Goal: Book appointment/travel/reservation

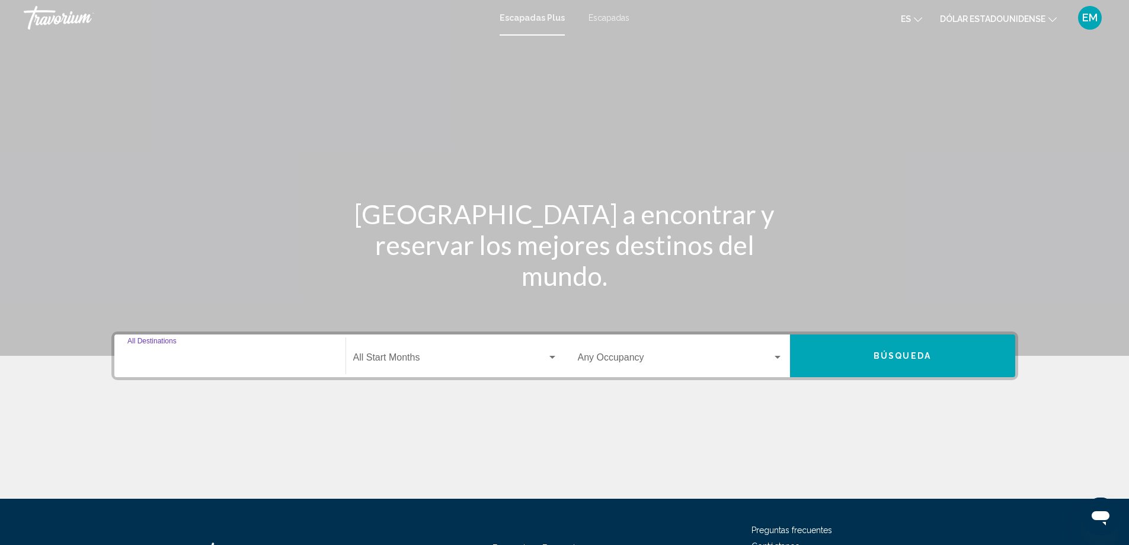
click at [207, 359] on input "Destination All Destinations" at bounding box center [229, 359] width 205 height 11
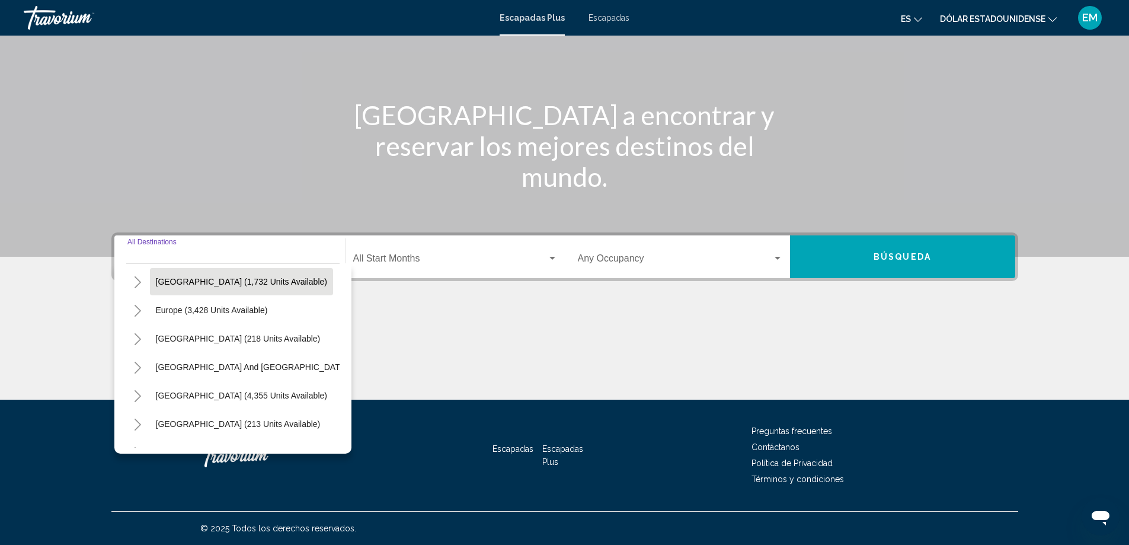
scroll to position [119, 0]
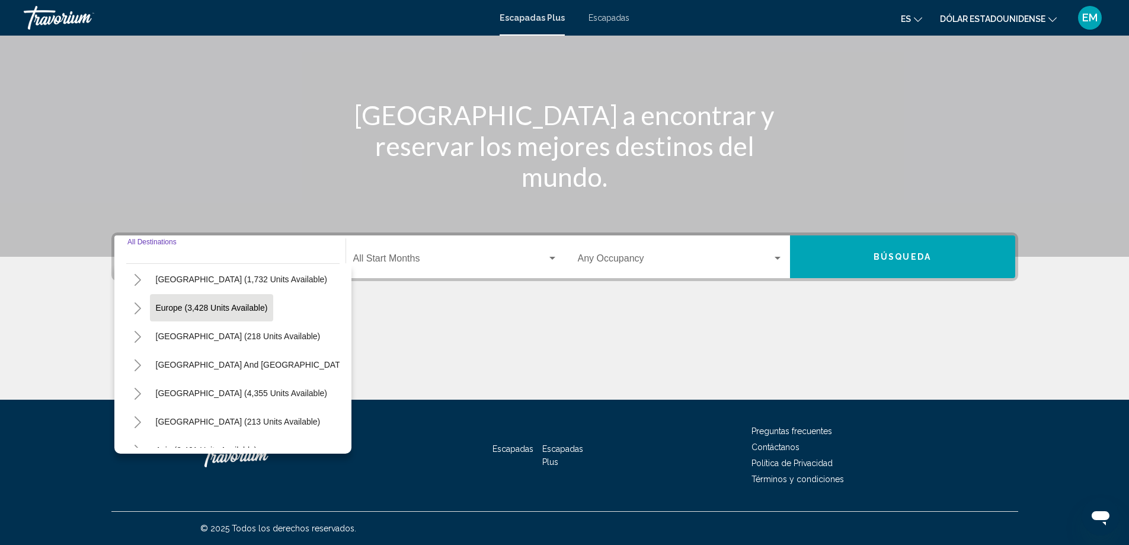
click at [193, 309] on span "Europe (3,428 units available)" at bounding box center [212, 307] width 112 height 9
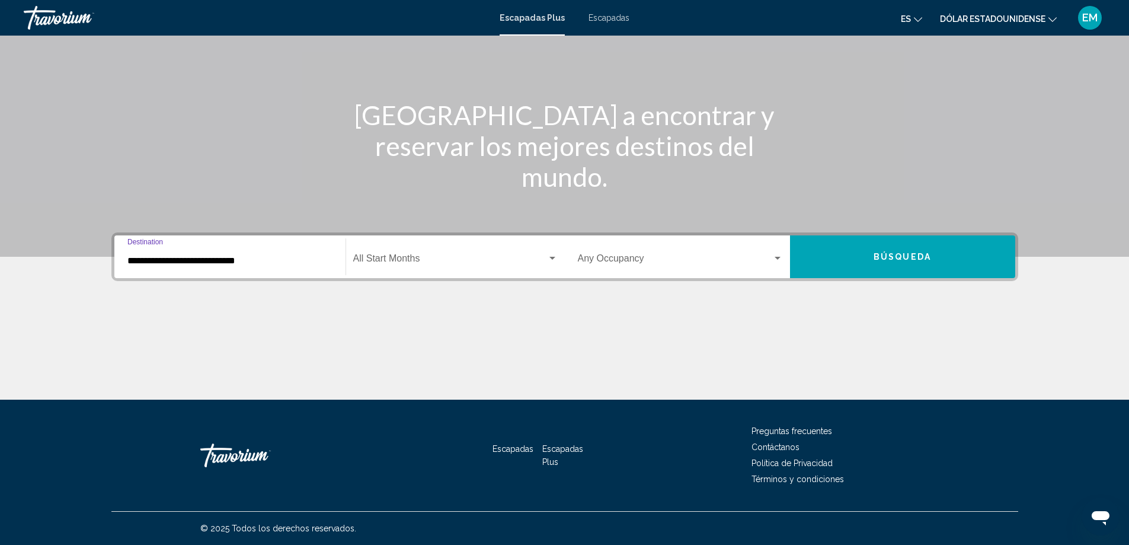
click at [223, 270] on div "**********" at bounding box center [229, 256] width 205 height 37
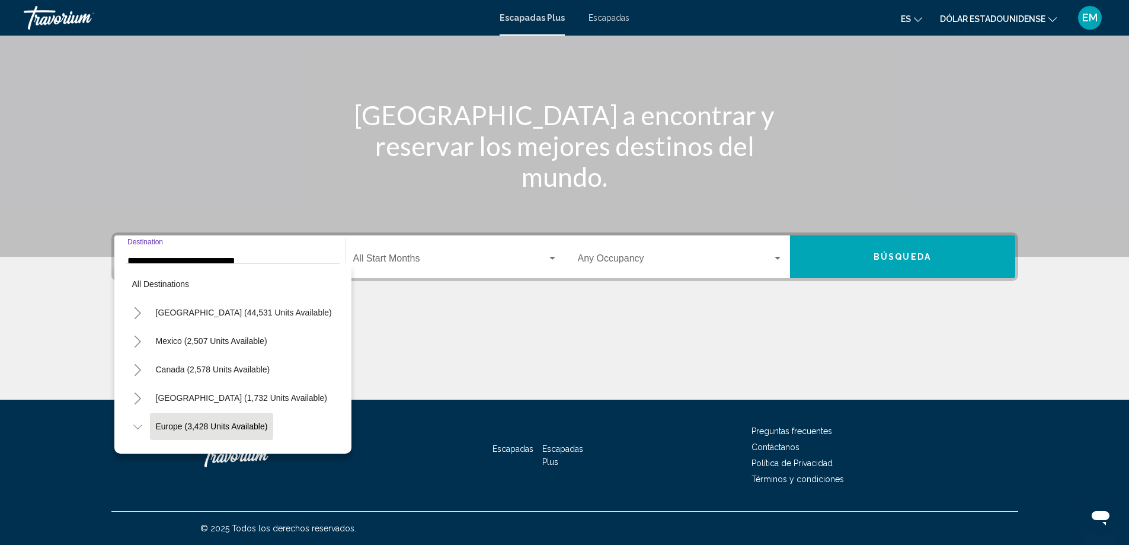
scroll to position [75, 0]
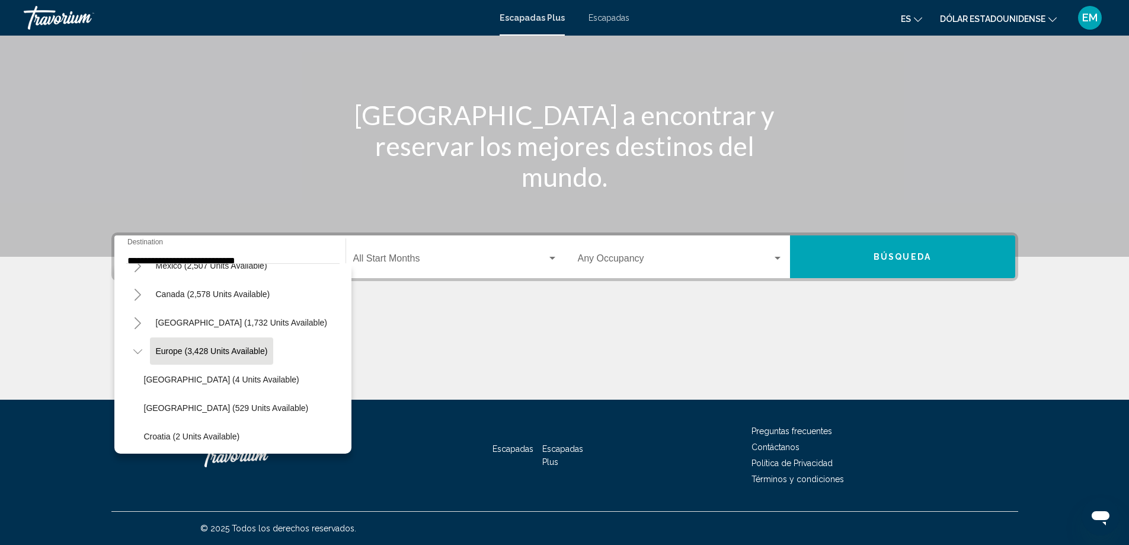
click at [306, 252] on div "**********" at bounding box center [229, 256] width 205 height 37
click at [429, 356] on div "Contenido principal" at bounding box center [564, 355] width 907 height 89
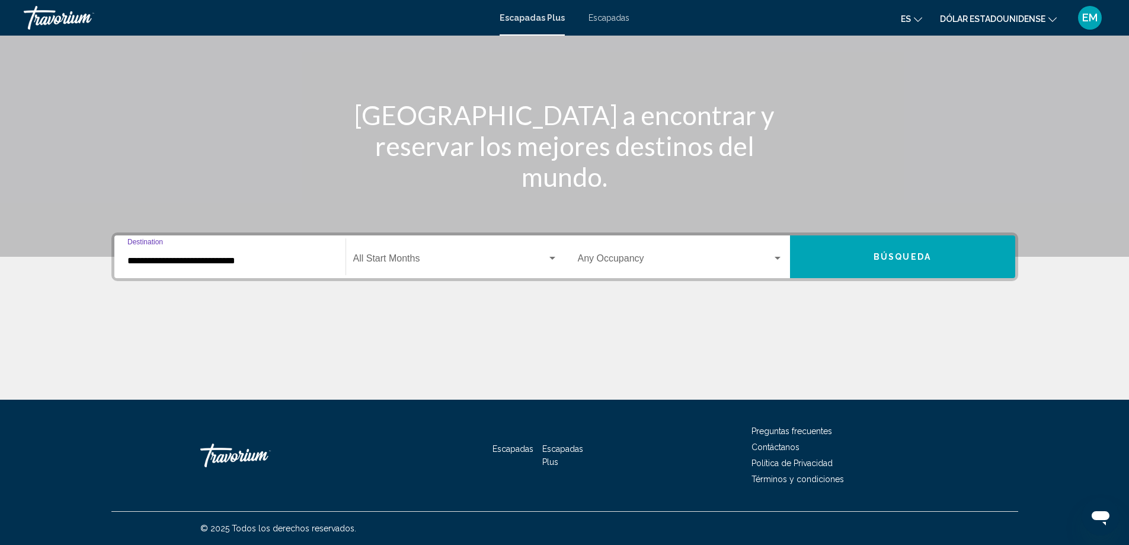
drag, startPoint x: 215, startPoint y: 256, endPoint x: 113, endPoint y: 250, distance: 102.1
click at [113, 250] on div "**********" at bounding box center [564, 256] width 907 height 49
click at [297, 270] on div "**********" at bounding box center [229, 256] width 205 height 37
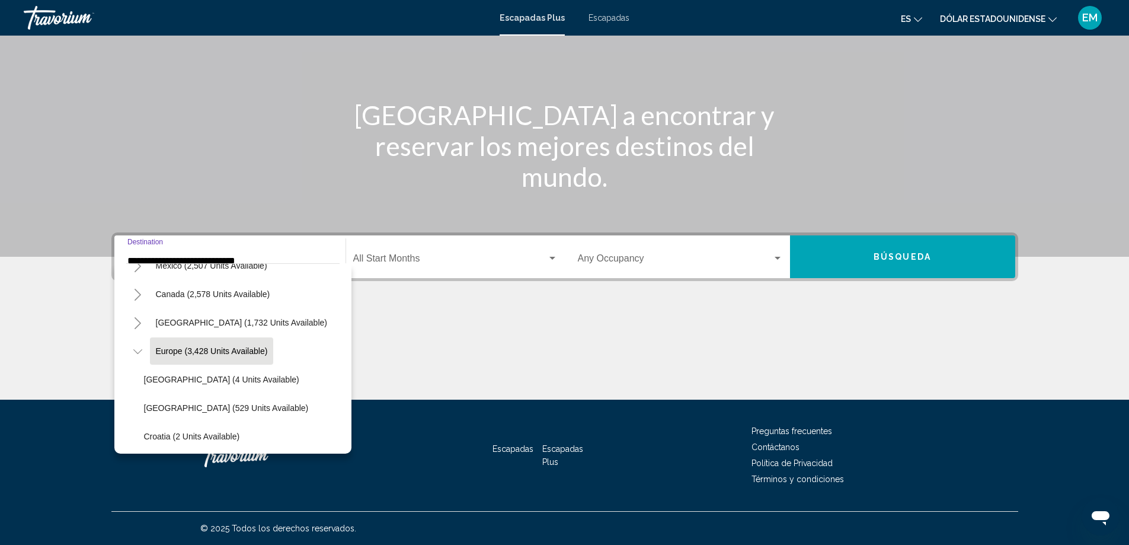
click at [481, 395] on div "Contenido principal" at bounding box center [564, 355] width 907 height 89
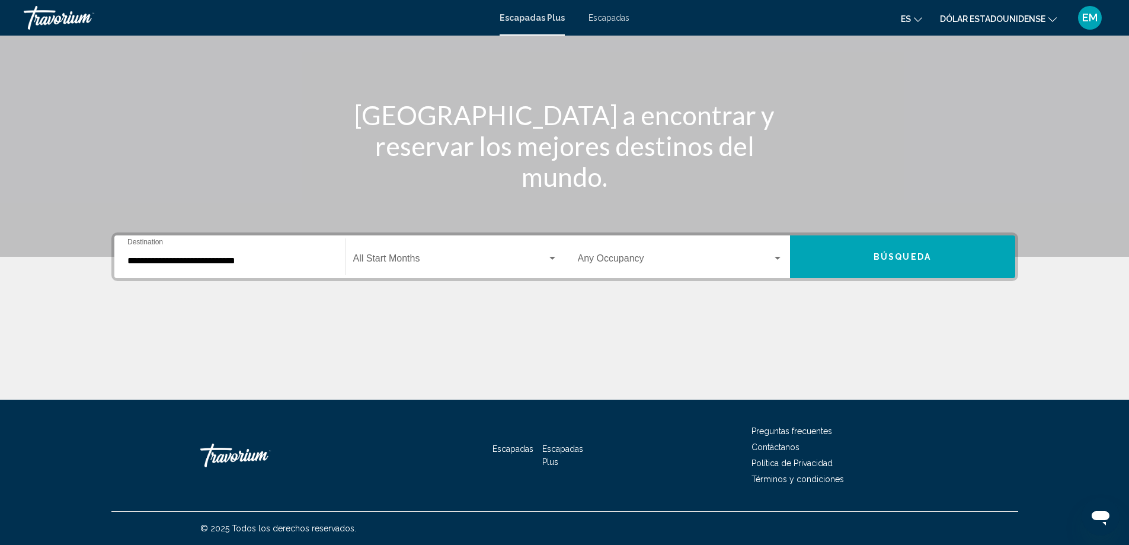
click at [280, 267] on div "**********" at bounding box center [229, 256] width 205 height 37
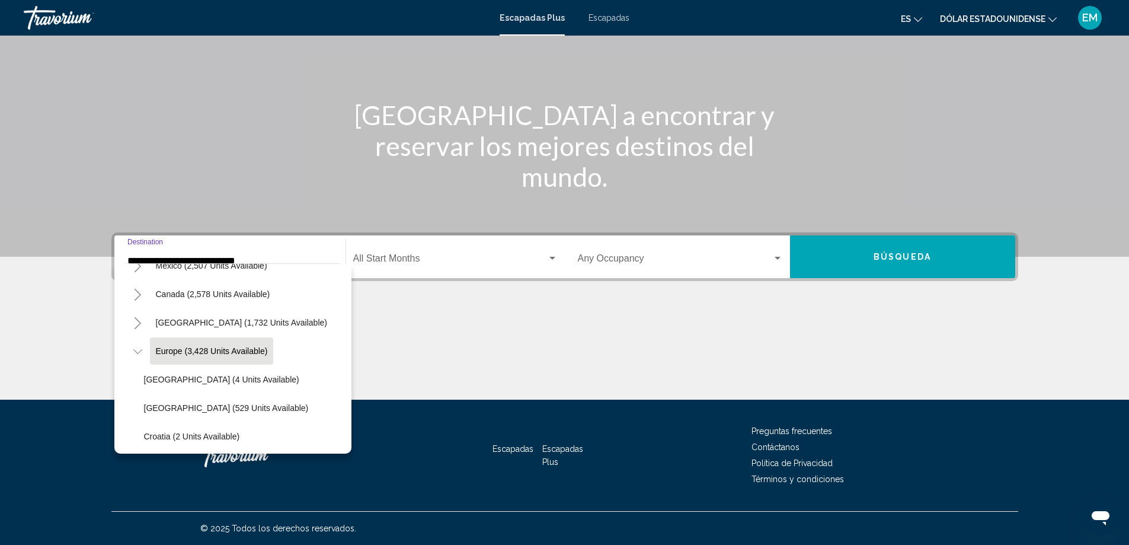
click at [243, 357] on button "Europe (3,428 units available)" at bounding box center [212, 350] width 124 height 27
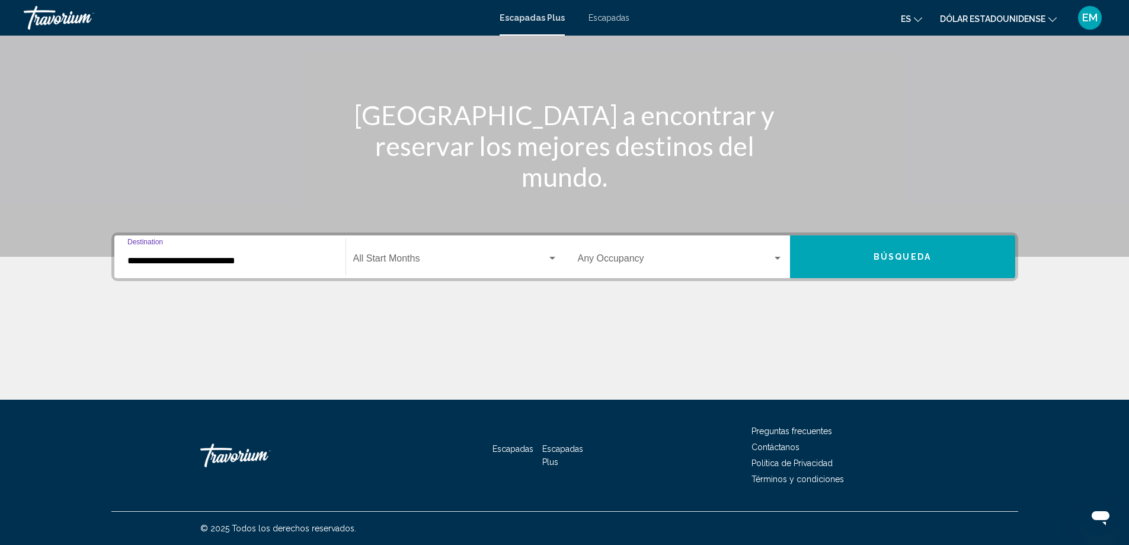
click at [549, 260] on div "Widget de búsqueda" at bounding box center [552, 258] width 11 height 9
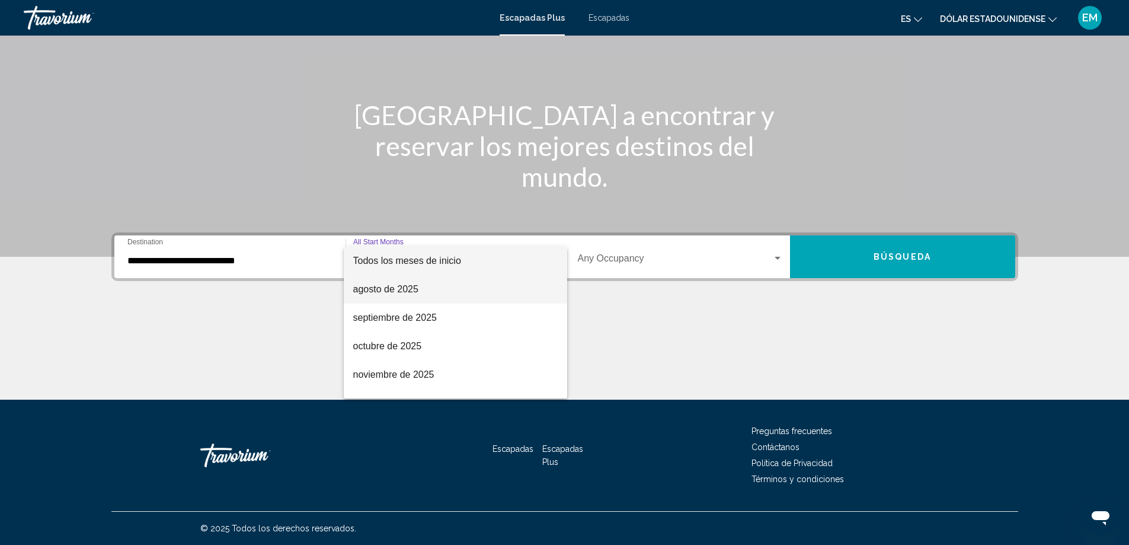
click at [449, 286] on span "agosto de 2025" at bounding box center [455, 289] width 204 height 28
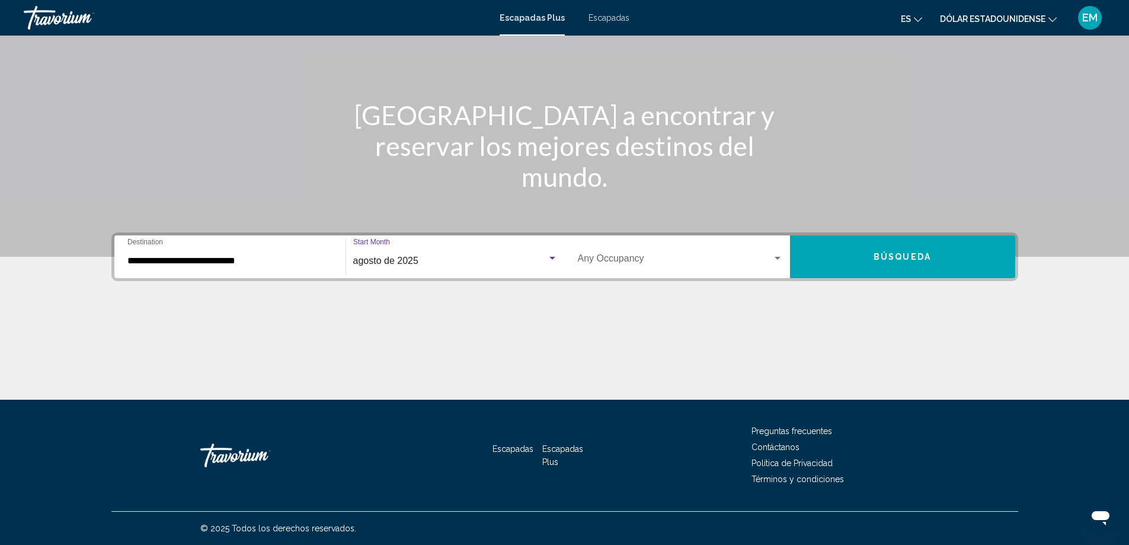
click at [554, 258] on div "Widget de búsqueda" at bounding box center [552, 258] width 6 height 3
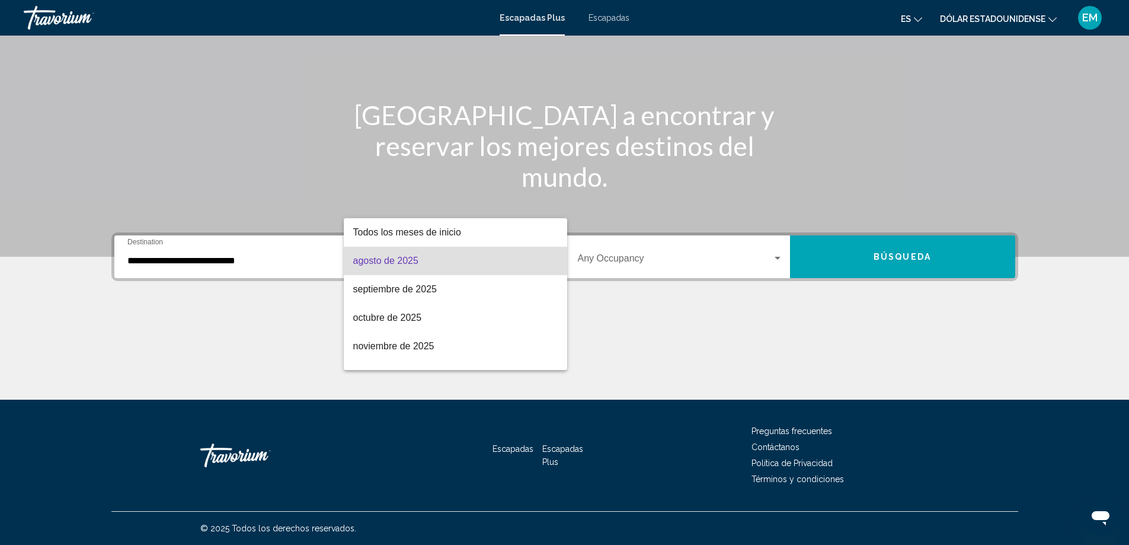
click at [706, 302] on div at bounding box center [564, 272] width 1129 height 545
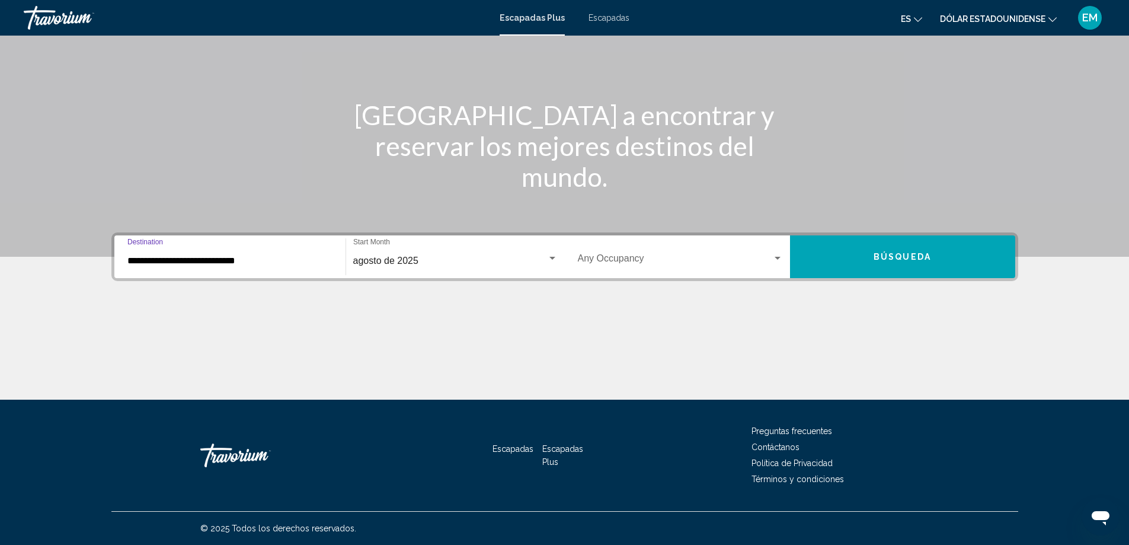
click at [282, 260] on input "**********" at bounding box center [229, 260] width 205 height 11
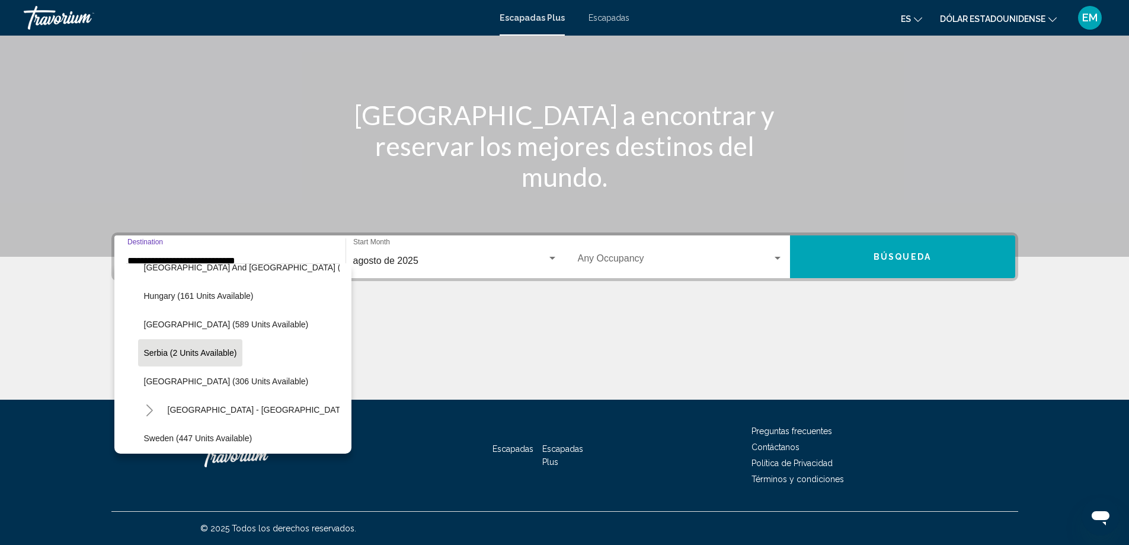
scroll to position [372, 0]
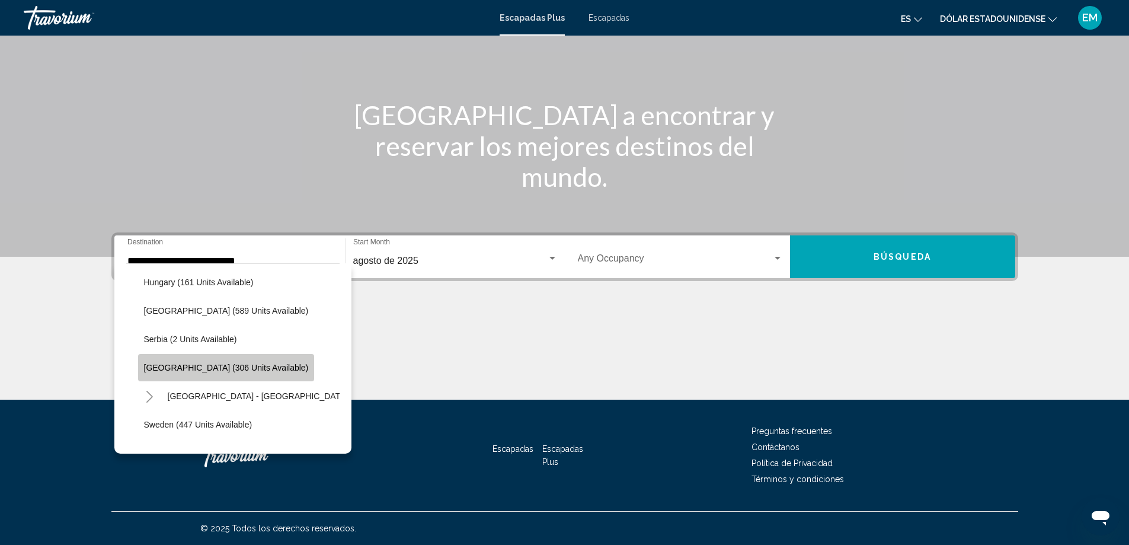
click at [231, 364] on span "[GEOGRAPHIC_DATA] (306 units available)" at bounding box center [226, 367] width 165 height 9
type input "**********"
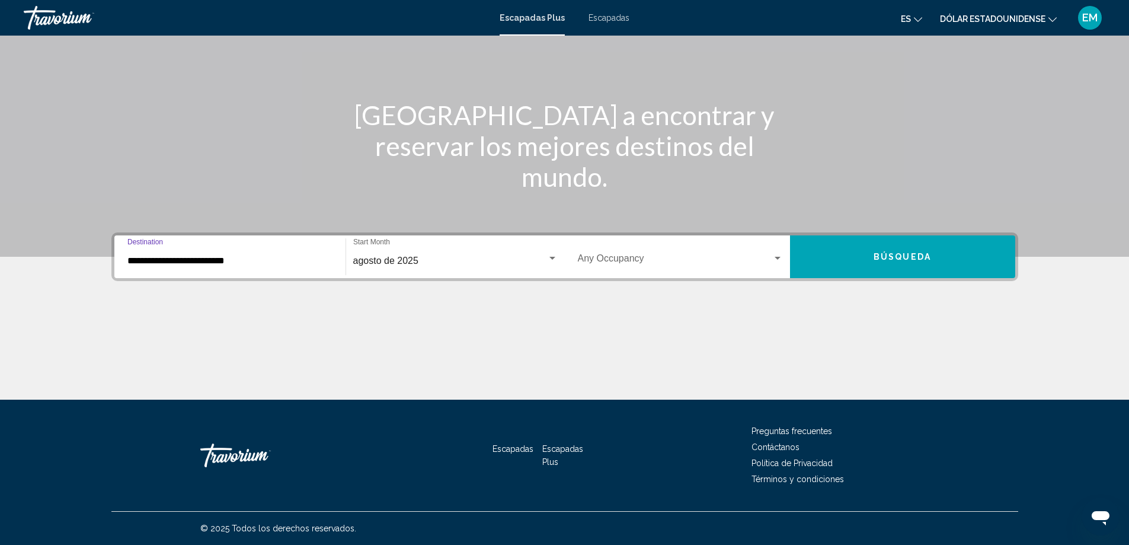
click at [771, 263] on span "Widget de búsqueda" at bounding box center [675, 260] width 194 height 11
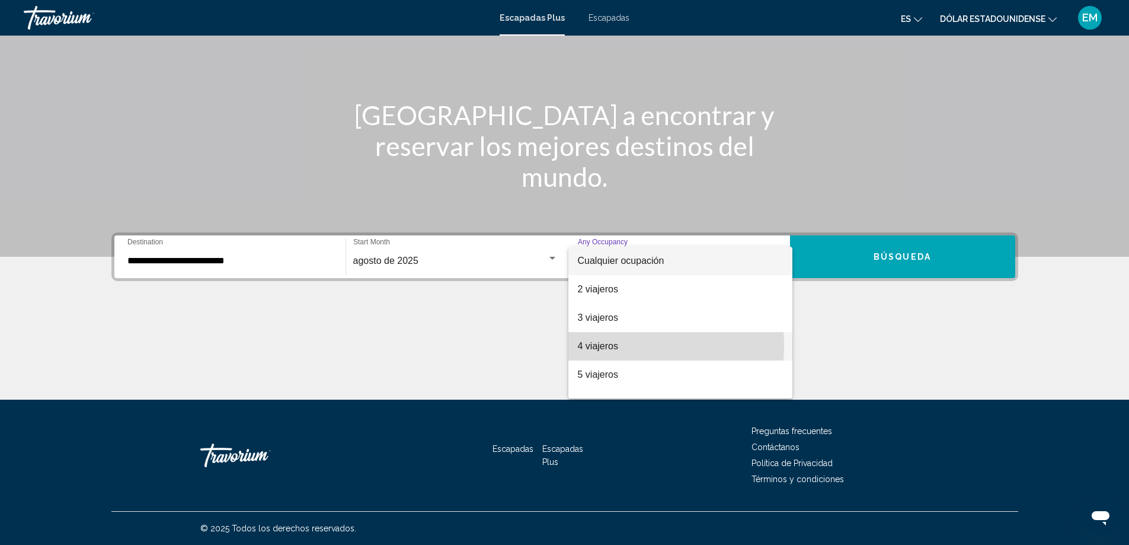
click at [610, 346] on font "4 viajeros" at bounding box center [598, 346] width 40 height 10
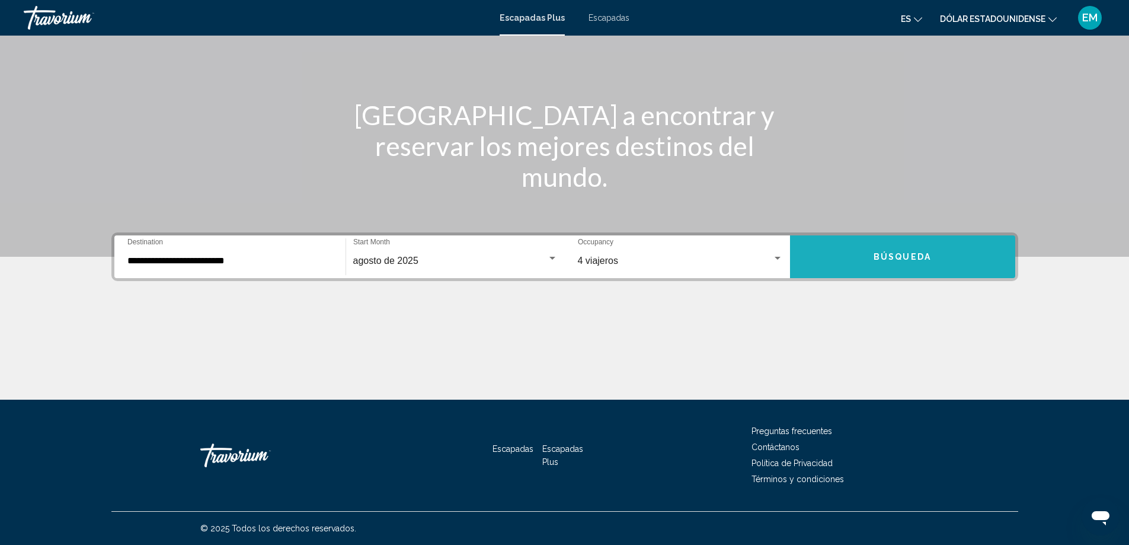
click at [913, 252] on span "Búsqueda" at bounding box center [902, 256] width 57 height 9
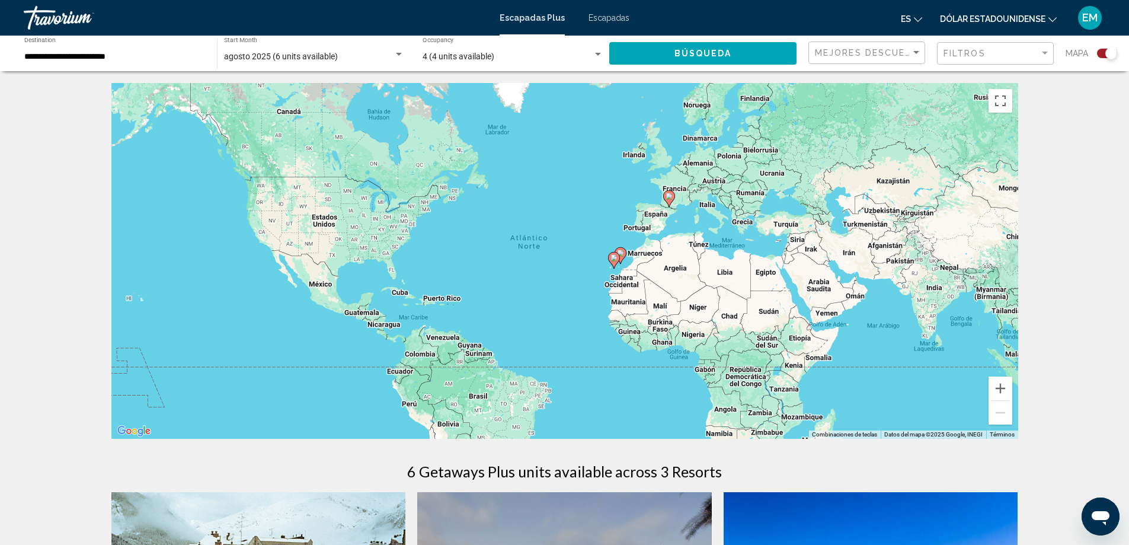
click at [601, 57] on div "Search widget" at bounding box center [598, 54] width 11 height 9
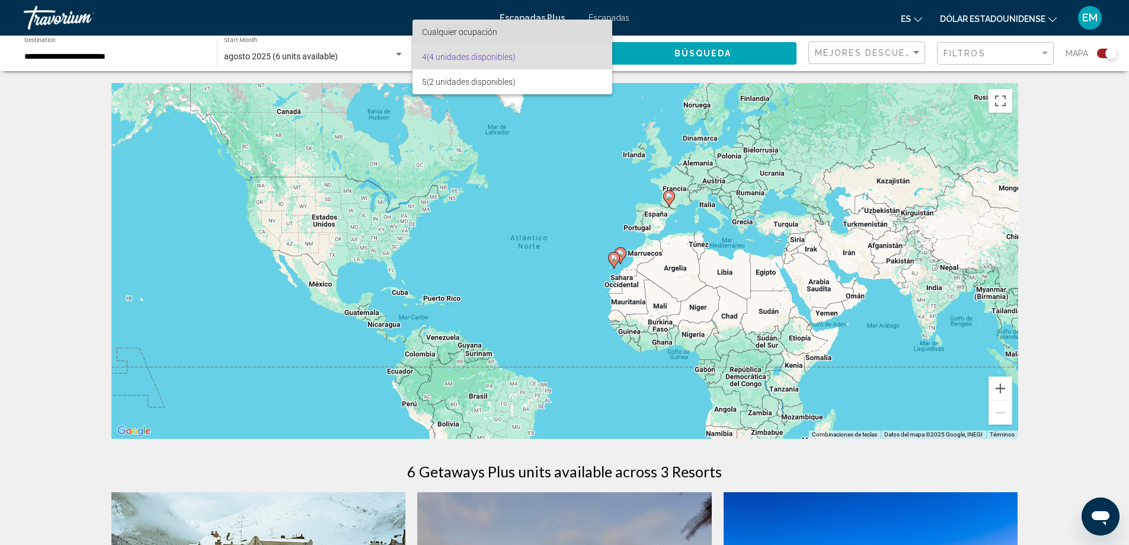
click at [491, 34] on font "Cualquier ocupación" at bounding box center [459, 31] width 75 height 9
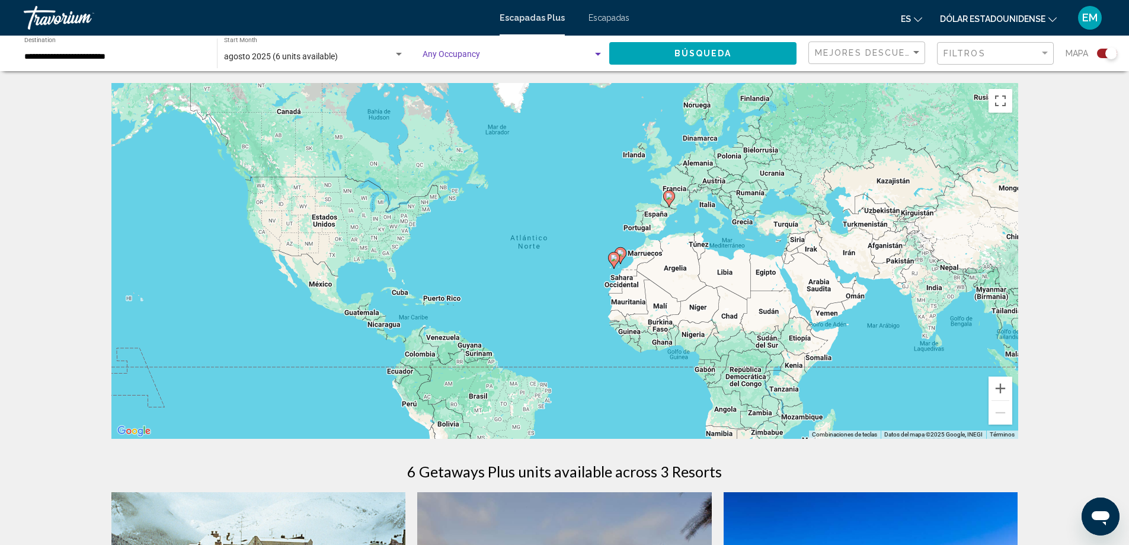
click at [587, 52] on span "Search widget" at bounding box center [508, 56] width 170 height 9
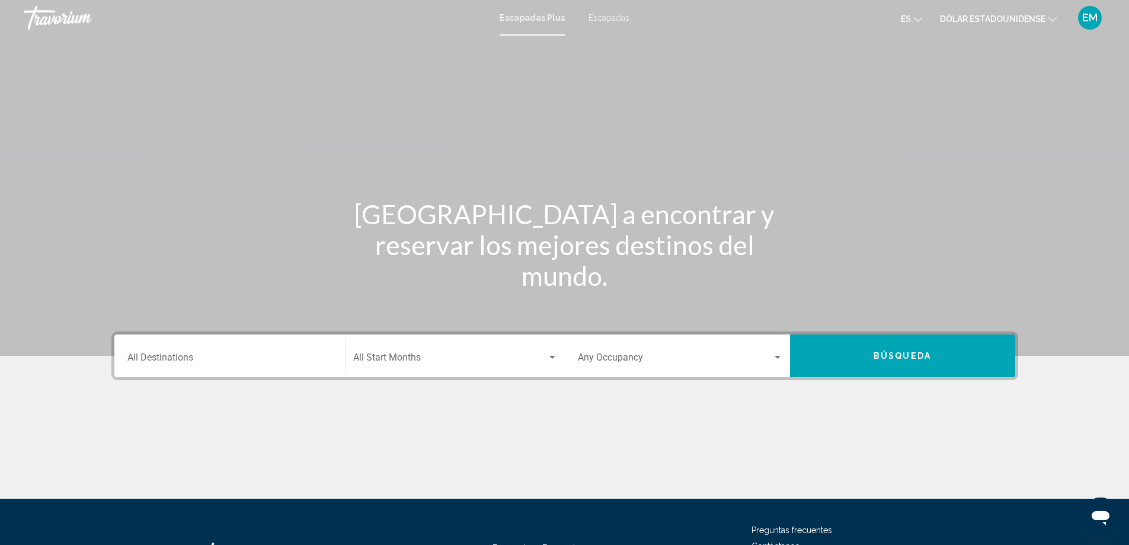
click at [228, 350] on div "Destination All Destinations" at bounding box center [229, 355] width 205 height 37
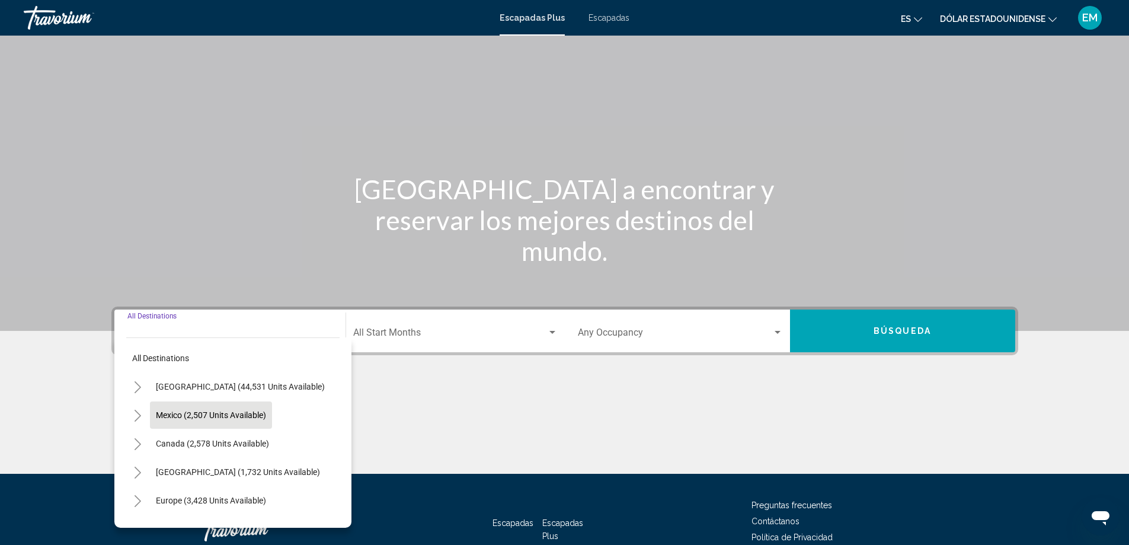
scroll to position [99, 0]
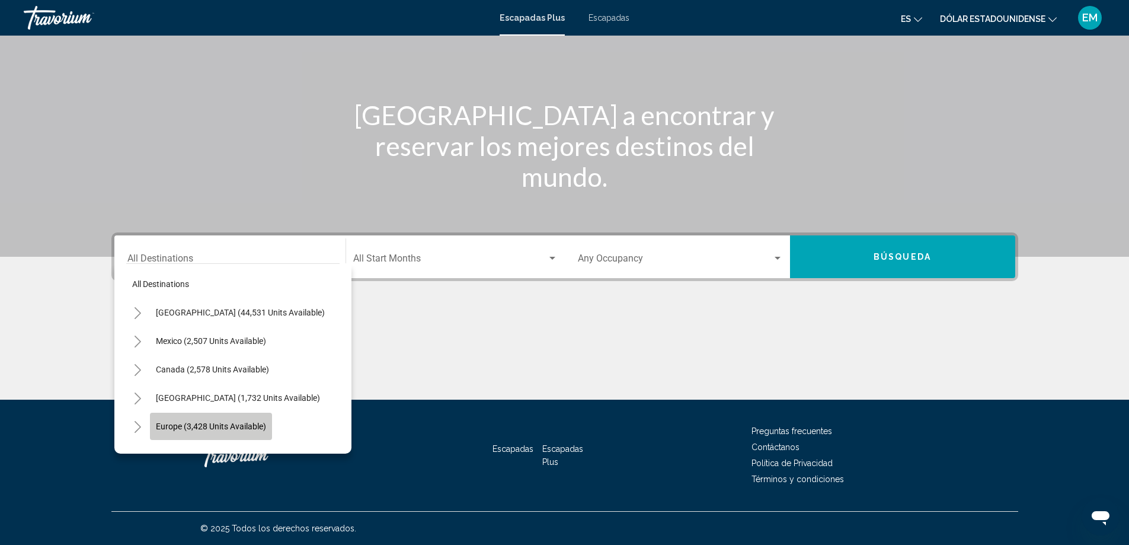
click at [219, 428] on span "Europe (3,428 units available)" at bounding box center [211, 425] width 110 height 9
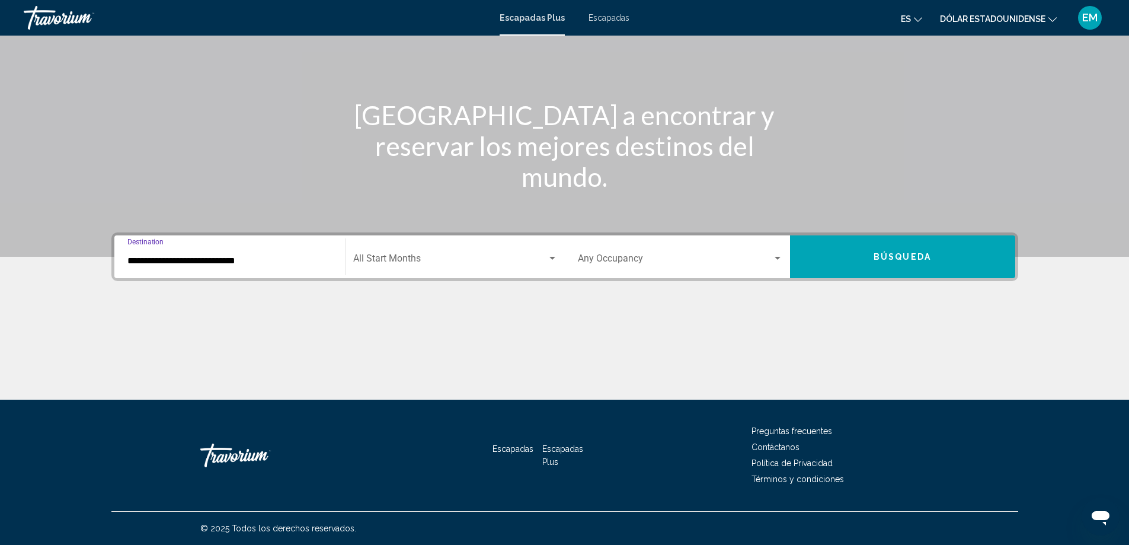
click at [216, 257] on input "**********" at bounding box center [229, 260] width 205 height 11
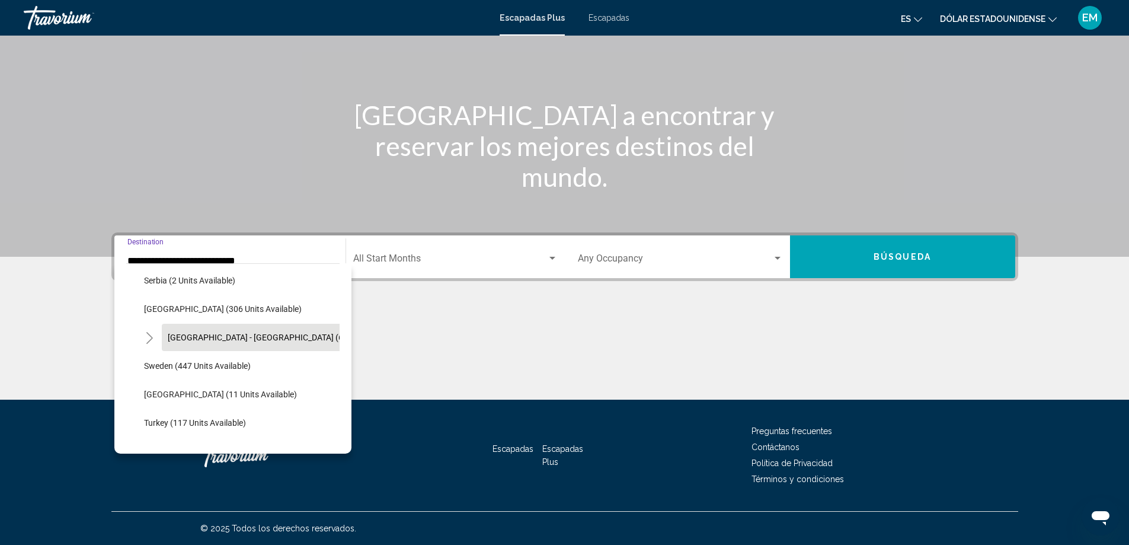
scroll to position [431, 0]
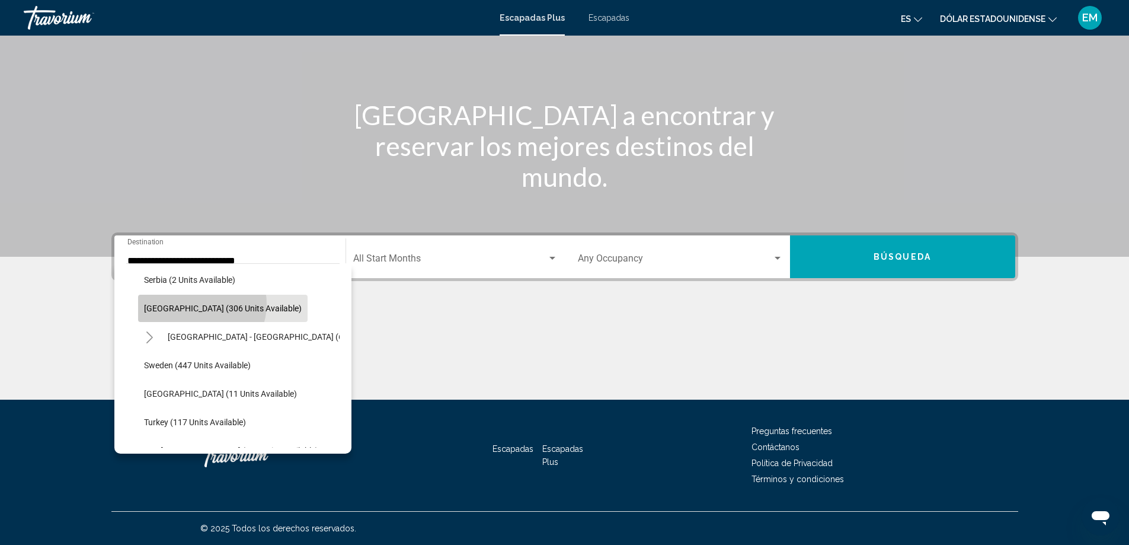
click at [201, 304] on span "[GEOGRAPHIC_DATA] (306 units available)" at bounding box center [223, 307] width 158 height 9
type input "**********"
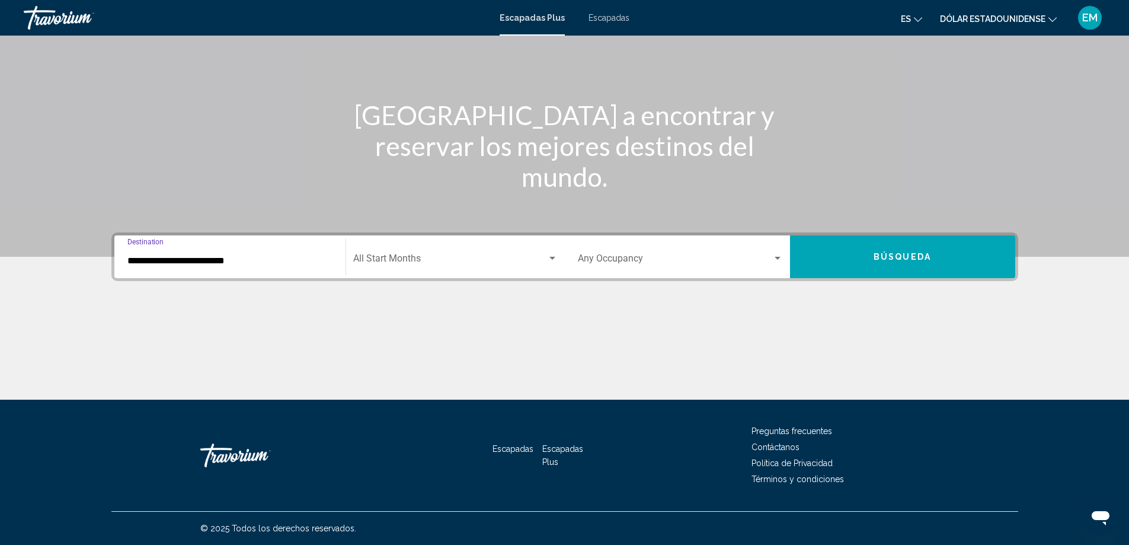
click at [449, 261] on span "Search widget" at bounding box center [450, 260] width 194 height 11
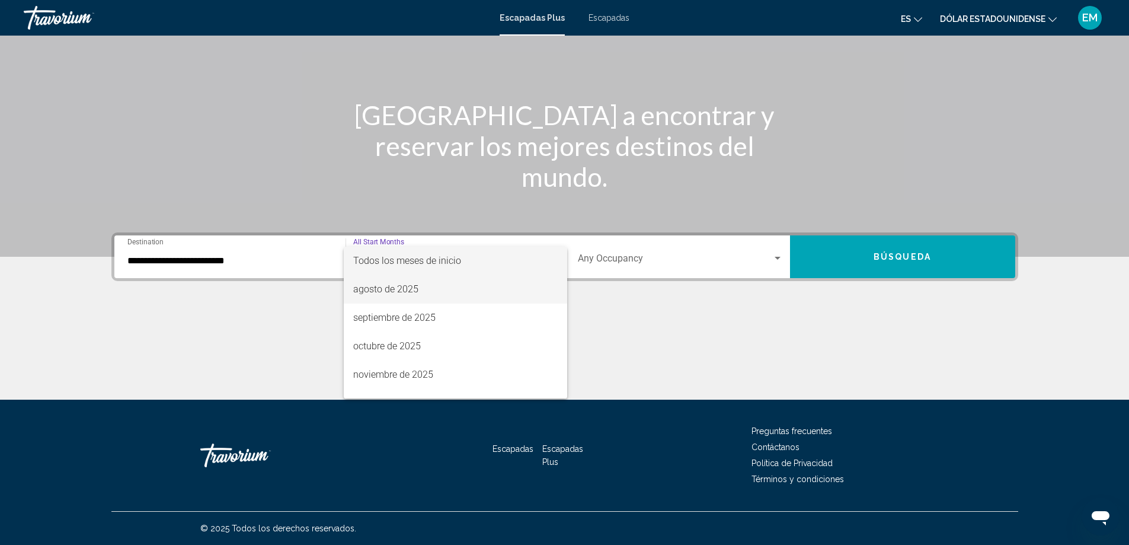
click at [414, 289] on font "agosto de 2025" at bounding box center [385, 288] width 65 height 11
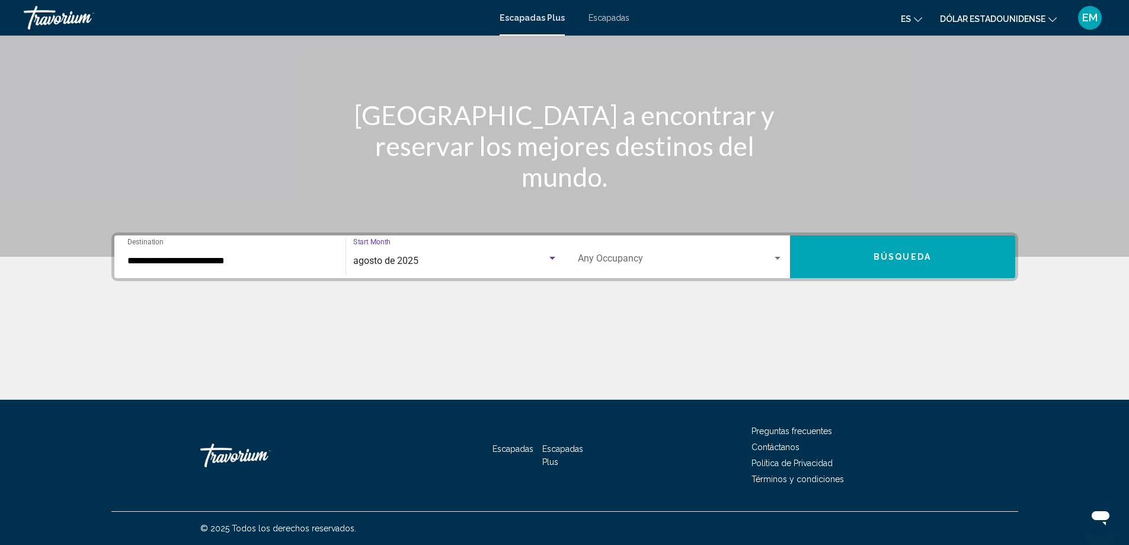
click at [636, 265] on span "Search widget" at bounding box center [675, 260] width 194 height 11
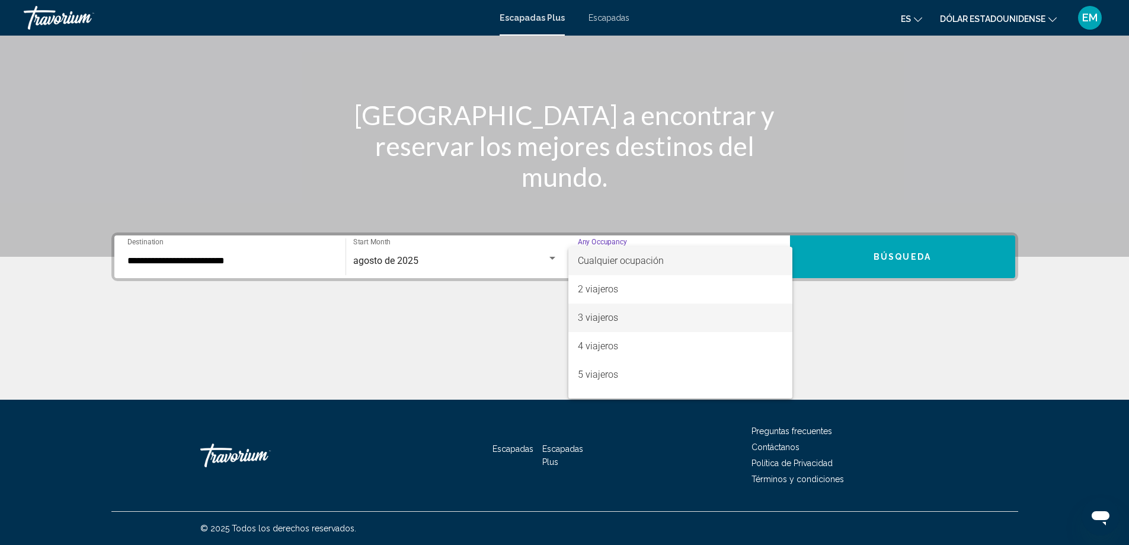
click at [612, 312] on font "3 viajeros" at bounding box center [598, 317] width 40 height 11
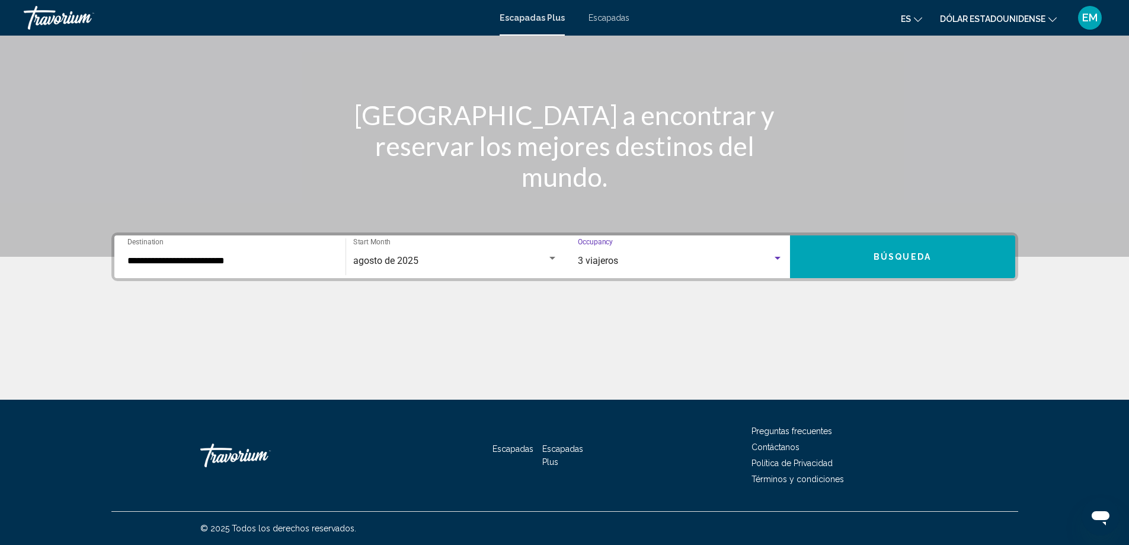
click at [872, 263] on button "Búsqueda" at bounding box center [902, 256] width 225 height 43
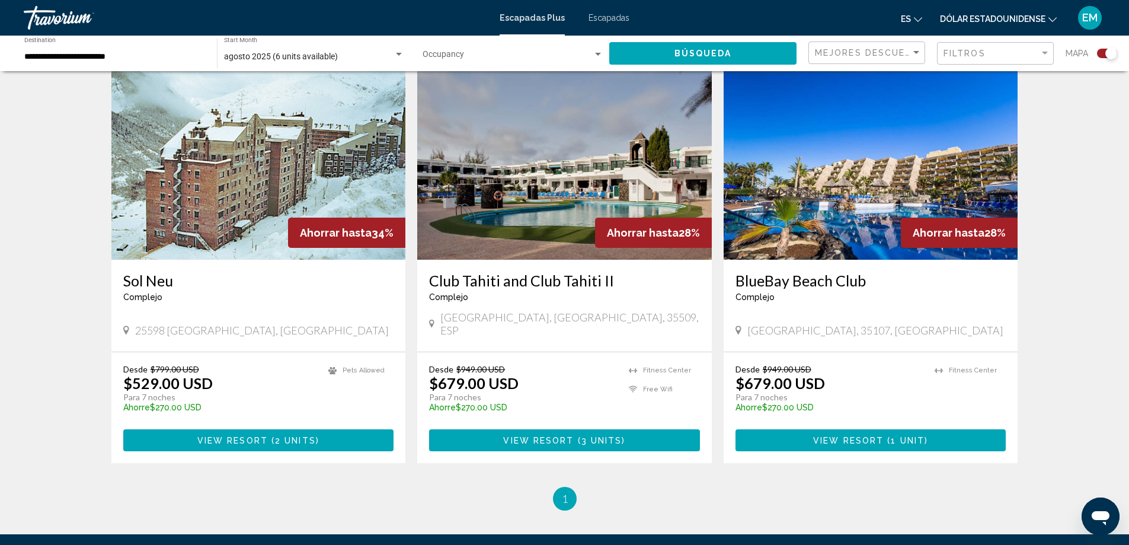
scroll to position [415, 0]
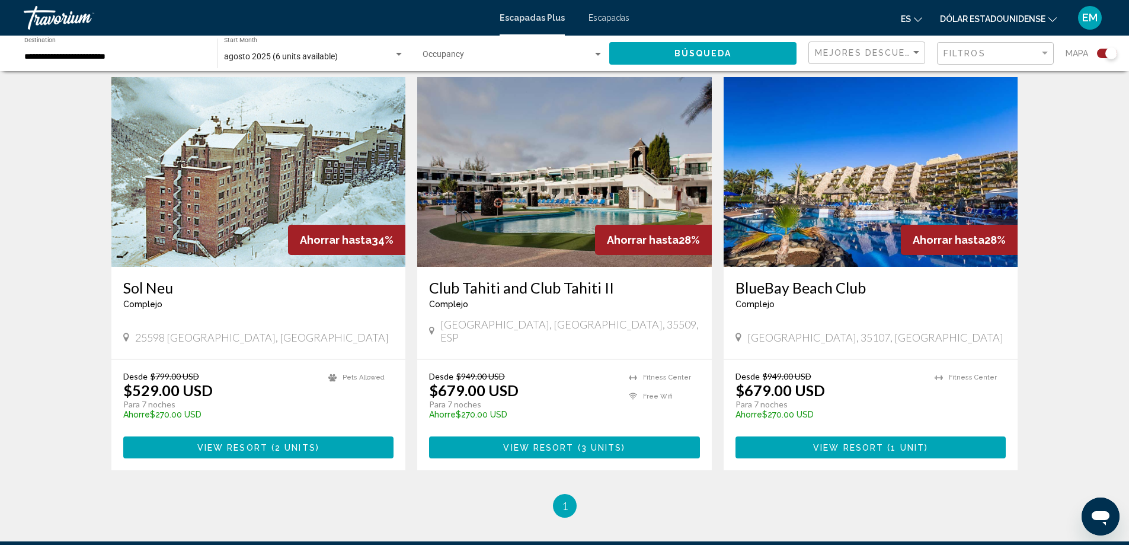
click at [613, 21] on font "Escapadas" at bounding box center [608, 17] width 41 height 9
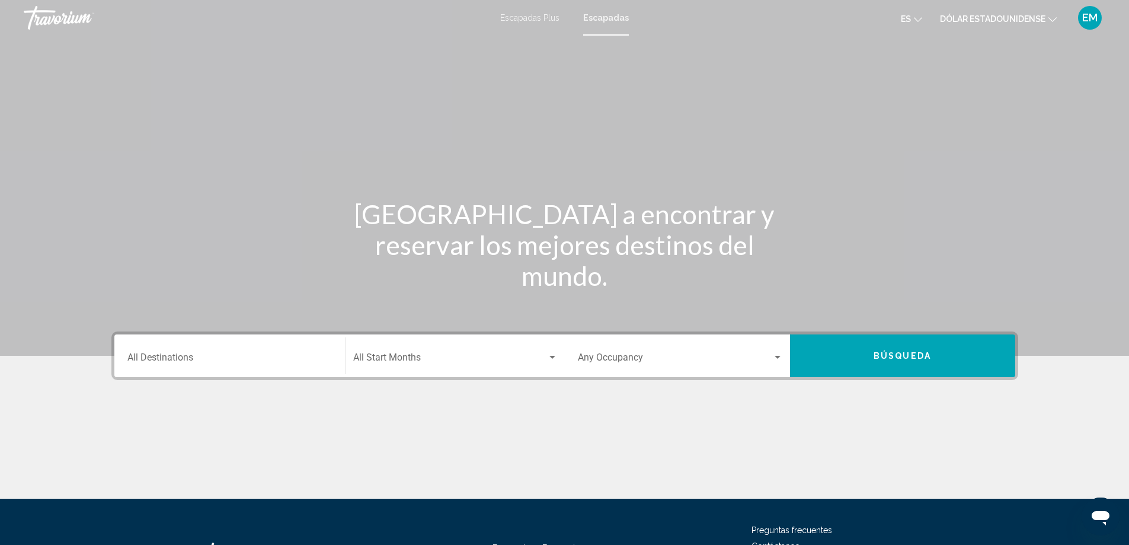
click at [169, 368] on div "Destination All Destinations" at bounding box center [229, 355] width 205 height 37
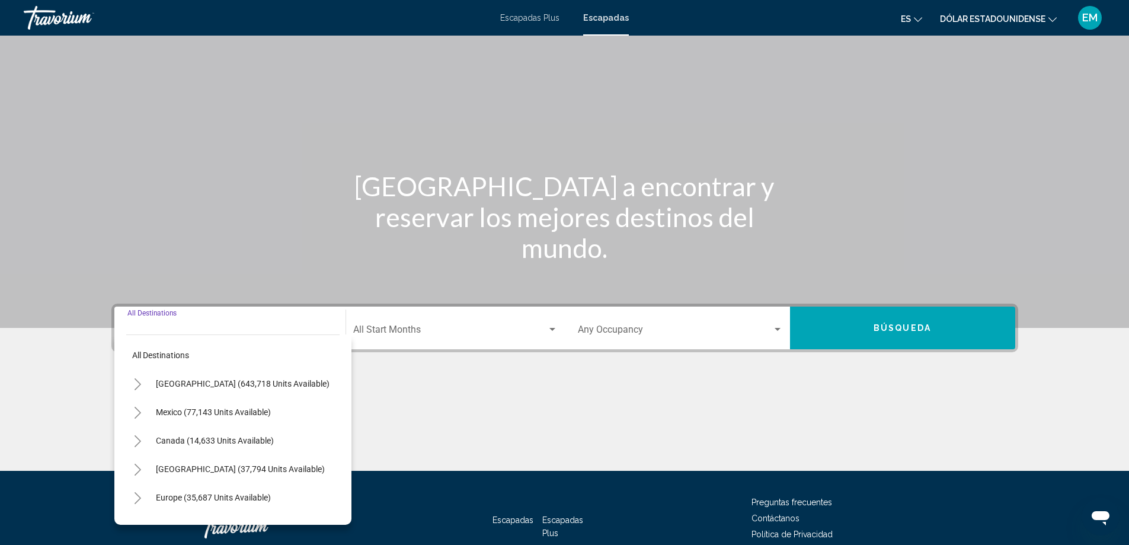
scroll to position [99, 0]
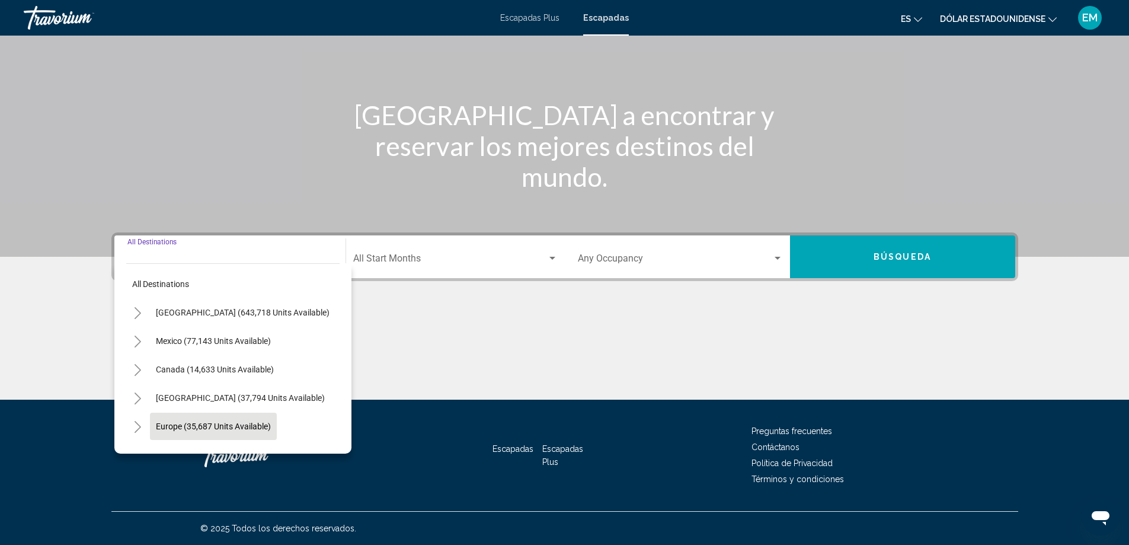
click at [185, 428] on span "Europe (35,687 units available)" at bounding box center [213, 425] width 115 height 9
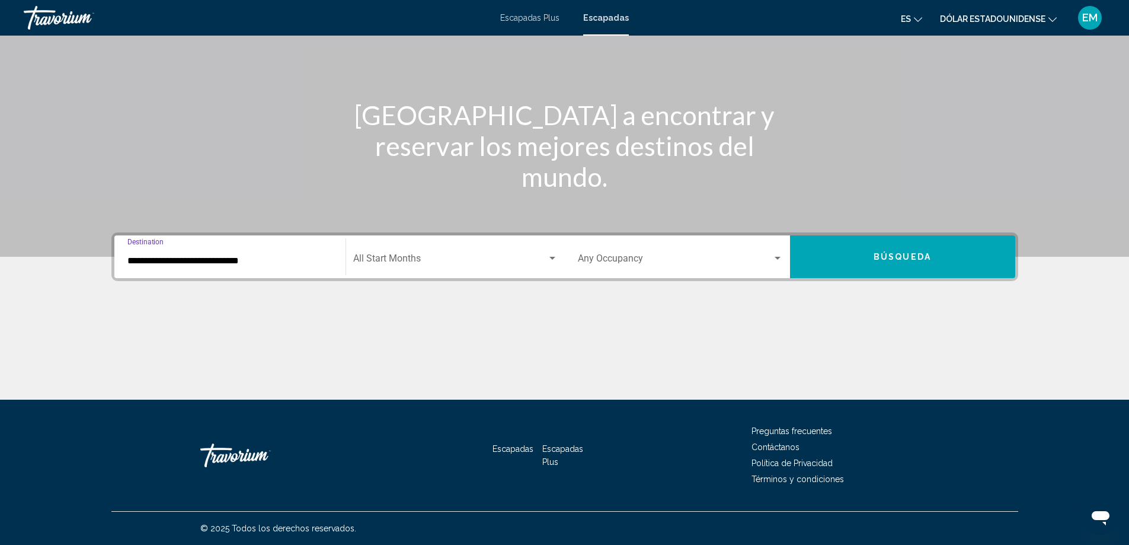
click at [254, 263] on input "**********" at bounding box center [229, 260] width 205 height 11
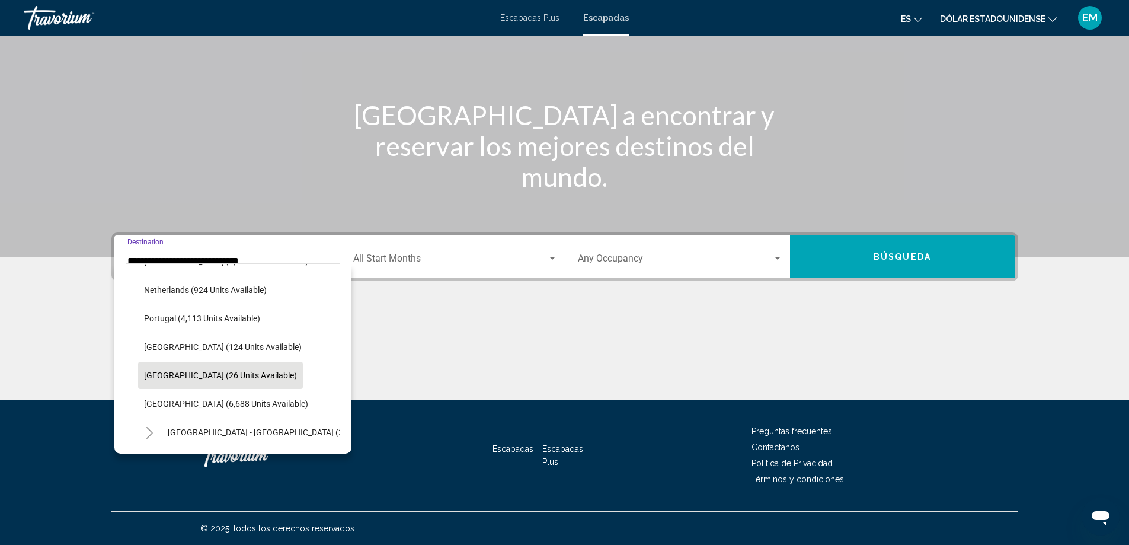
scroll to position [549, 0]
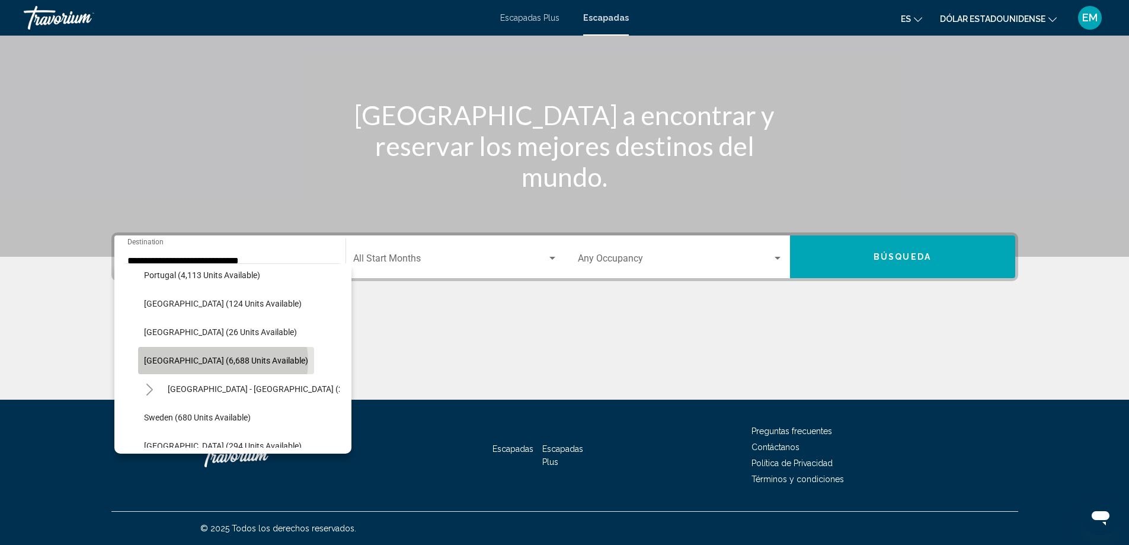
click at [222, 361] on span "[GEOGRAPHIC_DATA] (6,688 units available)" at bounding box center [226, 360] width 164 height 9
type input "**********"
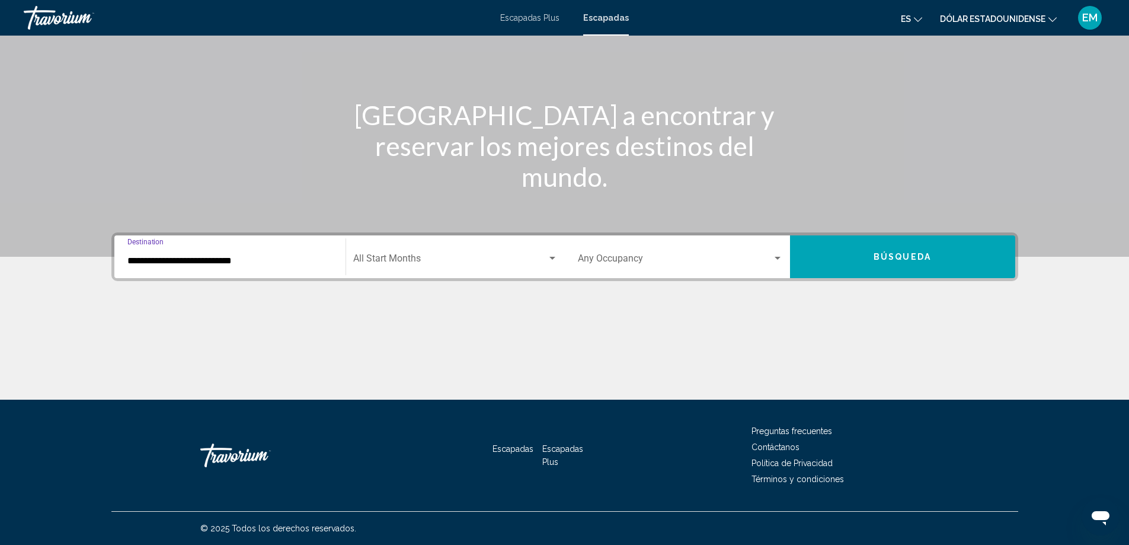
click at [469, 255] on span "Search widget" at bounding box center [450, 260] width 194 height 11
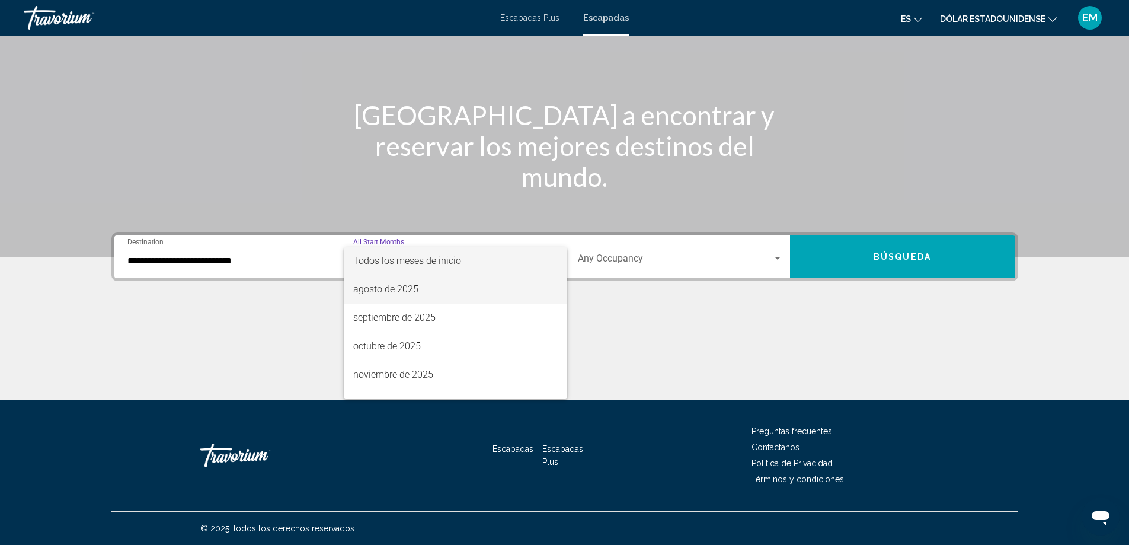
click at [447, 285] on span "agosto de 2025" at bounding box center [455, 289] width 204 height 28
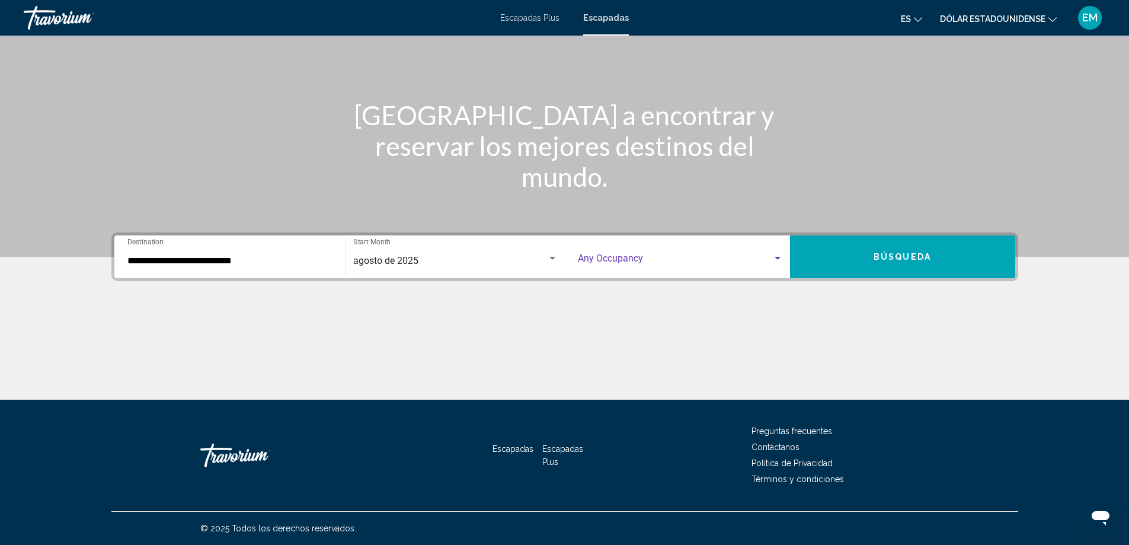
click at [644, 261] on span "Search widget" at bounding box center [675, 260] width 194 height 11
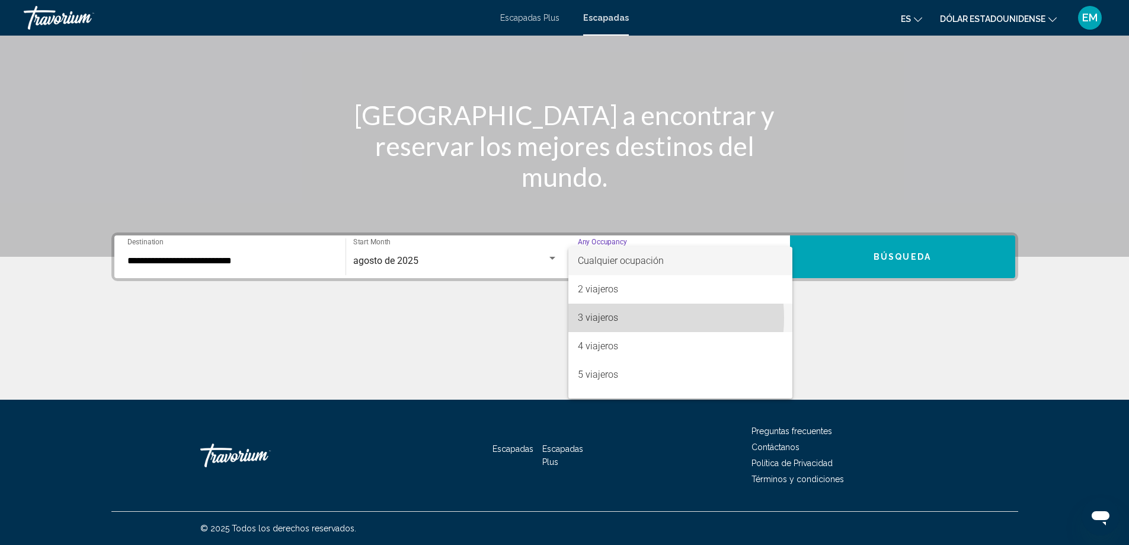
click at [632, 318] on span "3 viajeros" at bounding box center [680, 317] width 205 height 28
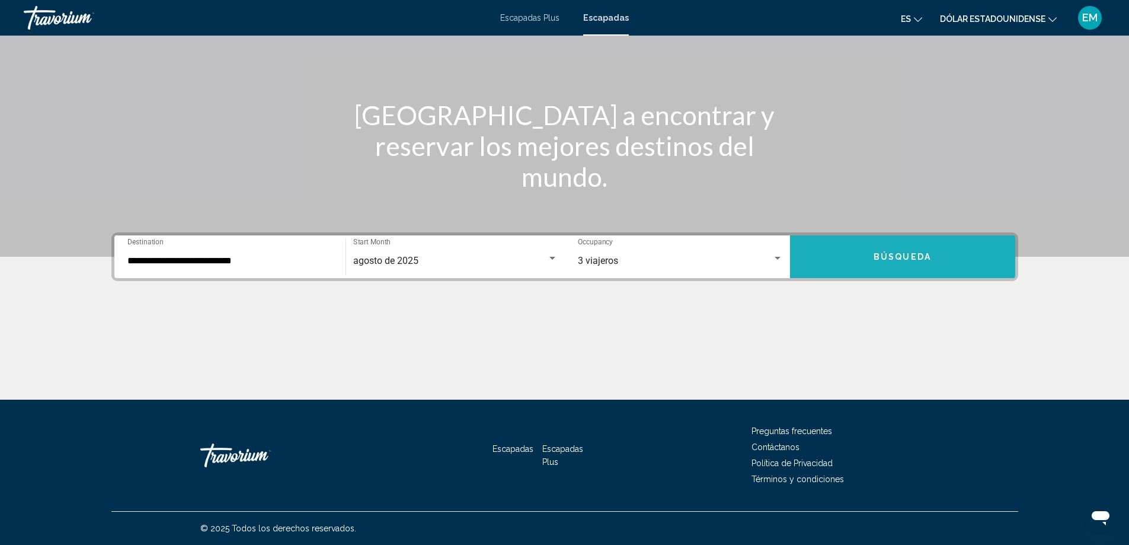
click at [887, 264] on button "Búsqueda" at bounding box center [902, 256] width 225 height 43
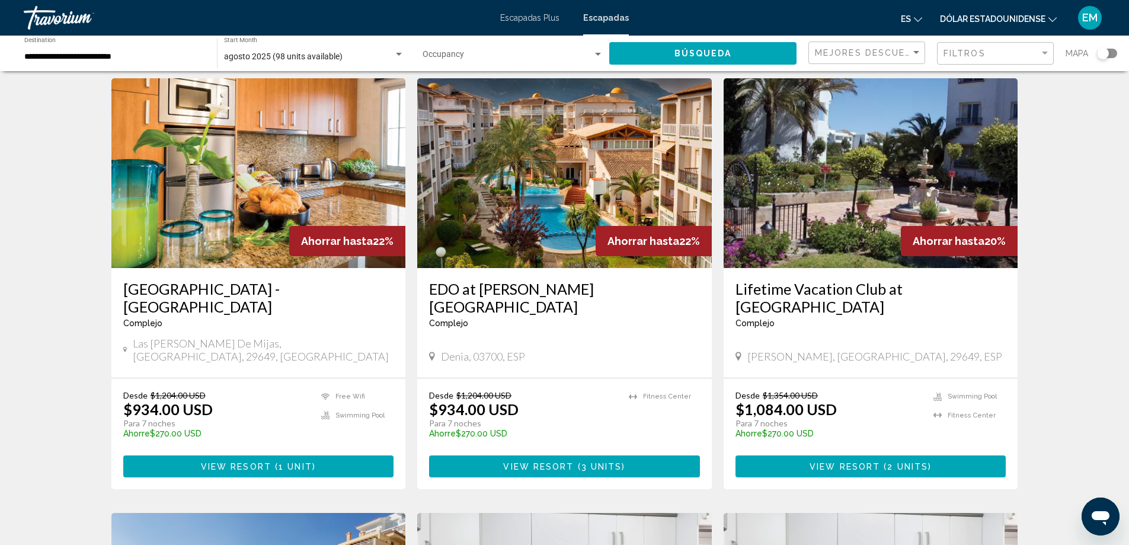
scroll to position [889, 0]
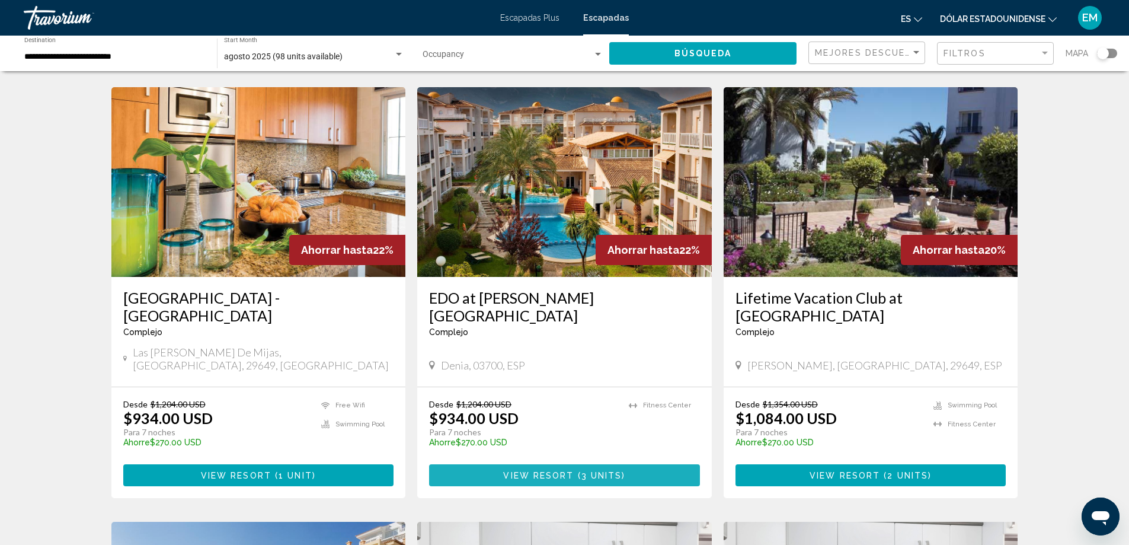
click at [581, 471] on span "3 units" at bounding box center [601, 475] width 41 height 9
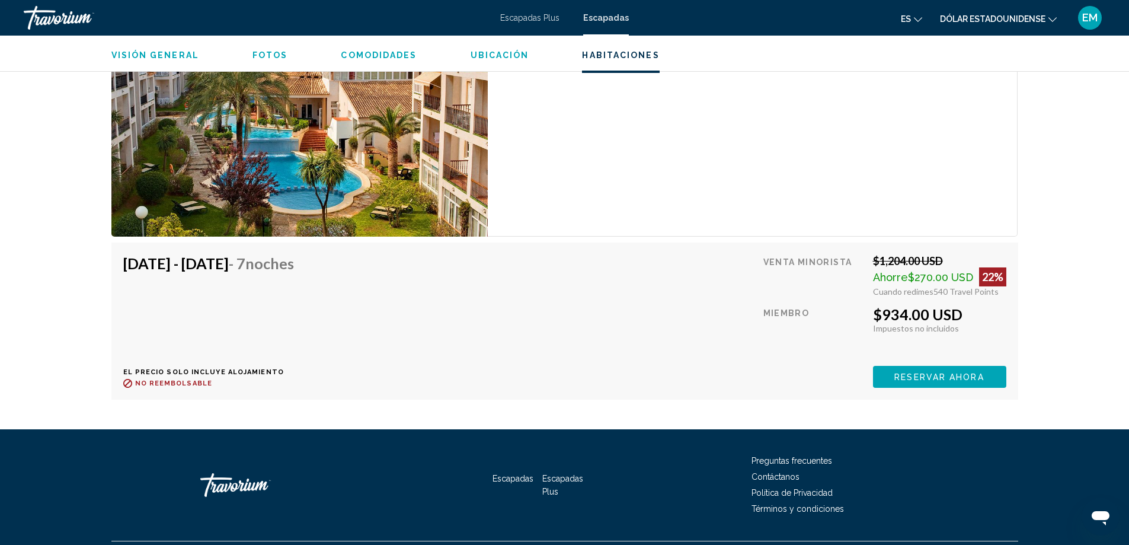
scroll to position [2015, 0]
